Goal: Task Accomplishment & Management: Manage account settings

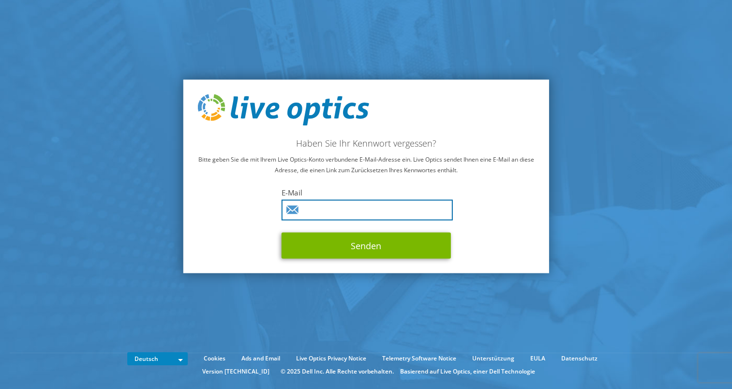
click at [339, 205] on input "text" at bounding box center [367, 210] width 171 height 21
paste input "[EMAIL_ADDRESS][DOMAIN_NAME]"
type input "[EMAIL_ADDRESS][DOMAIN_NAME]"
click at [511, 237] on div "Haben Sie Ihr Kennwort vergessen? Bitte geben Sie die mit Ihrem Live Optics-Kon…" at bounding box center [366, 176] width 366 height 194
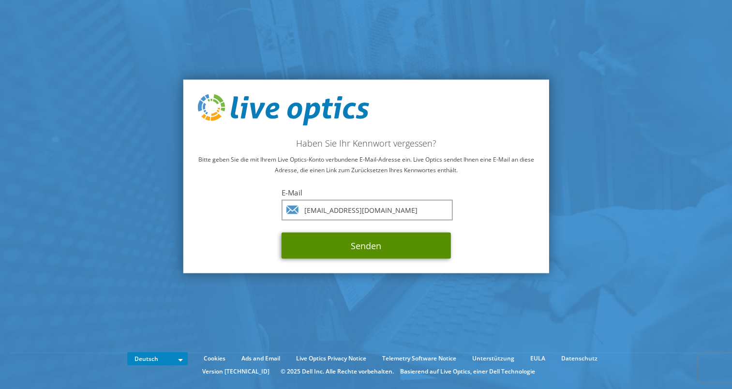
click at [389, 247] on button "Senden" at bounding box center [366, 246] width 169 height 26
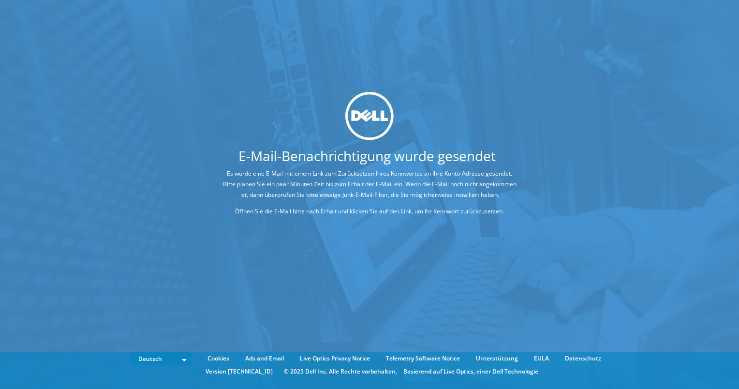
click at [378, 240] on div "E-Mail-Benachrichtigung wurde gesendet Es wurde eine E-Mail mit einem Link zum …" at bounding box center [369, 180] width 739 height 360
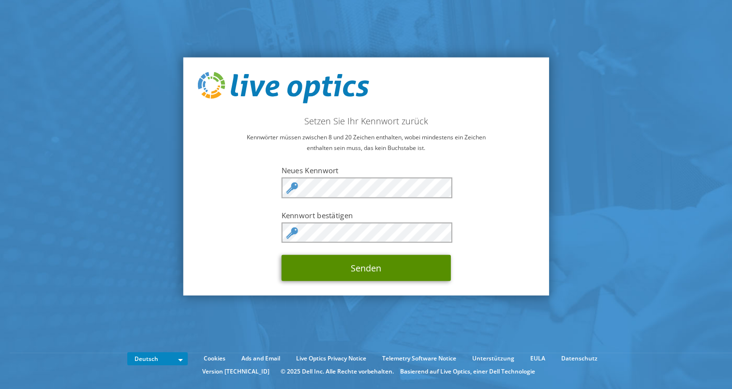
click at [362, 271] on button "Senden" at bounding box center [366, 268] width 169 height 26
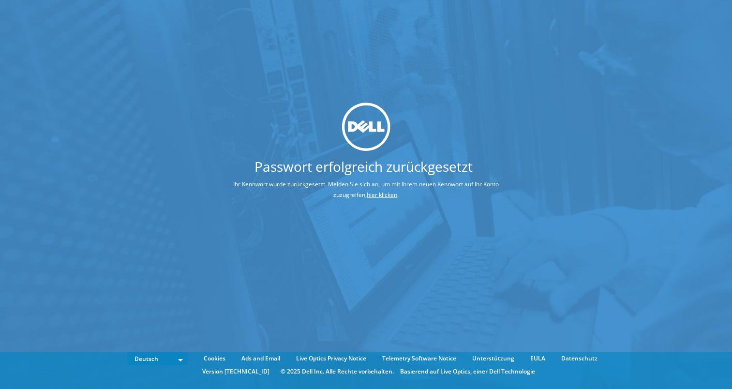
click at [386, 197] on link "hier klicken" at bounding box center [382, 195] width 30 height 8
